Goal: Browse casually: Explore the website without a specific task or goal

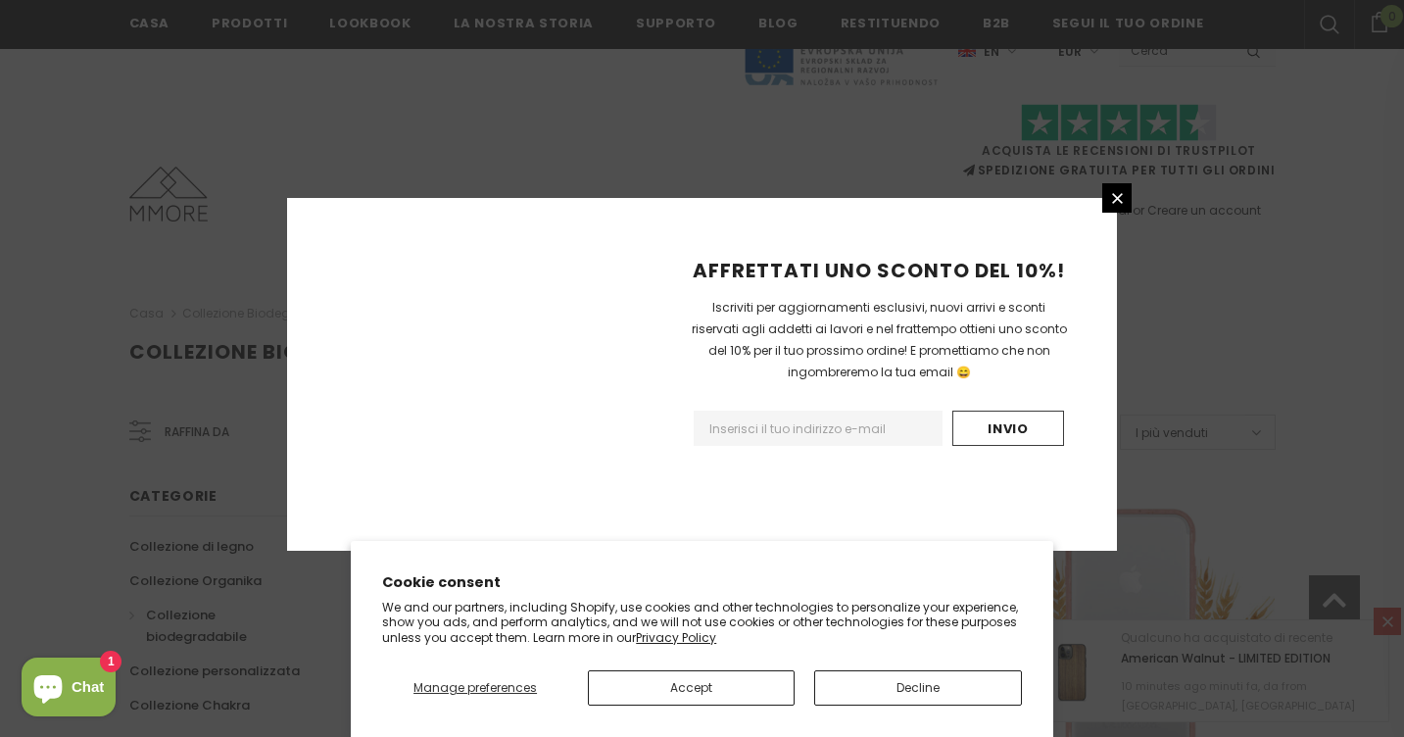
scroll to position [1423, 0]
